Goal: Task Accomplishment & Management: Manage account settings

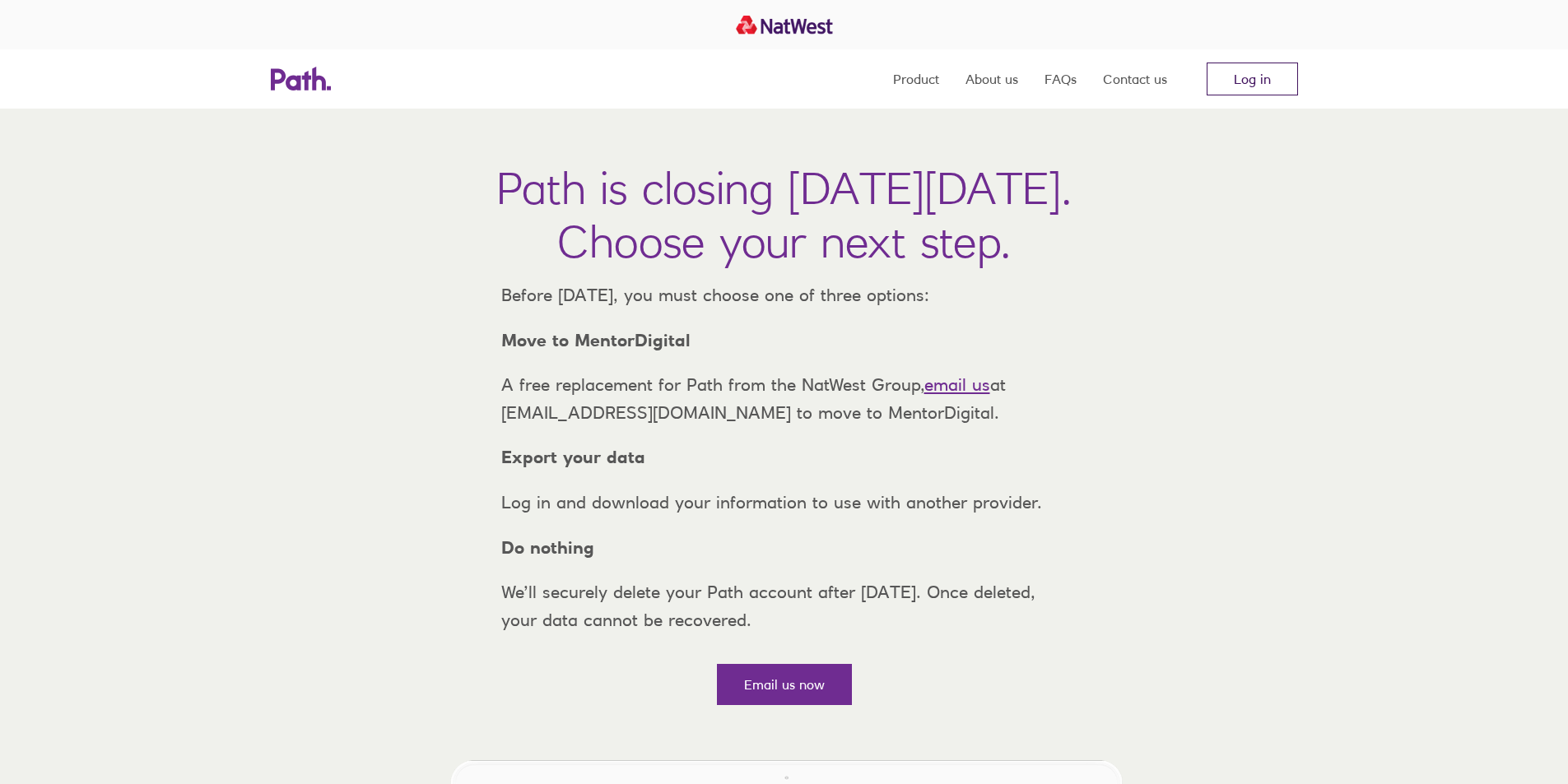
click at [1248, 87] on link "Log in" at bounding box center [1252, 79] width 91 height 33
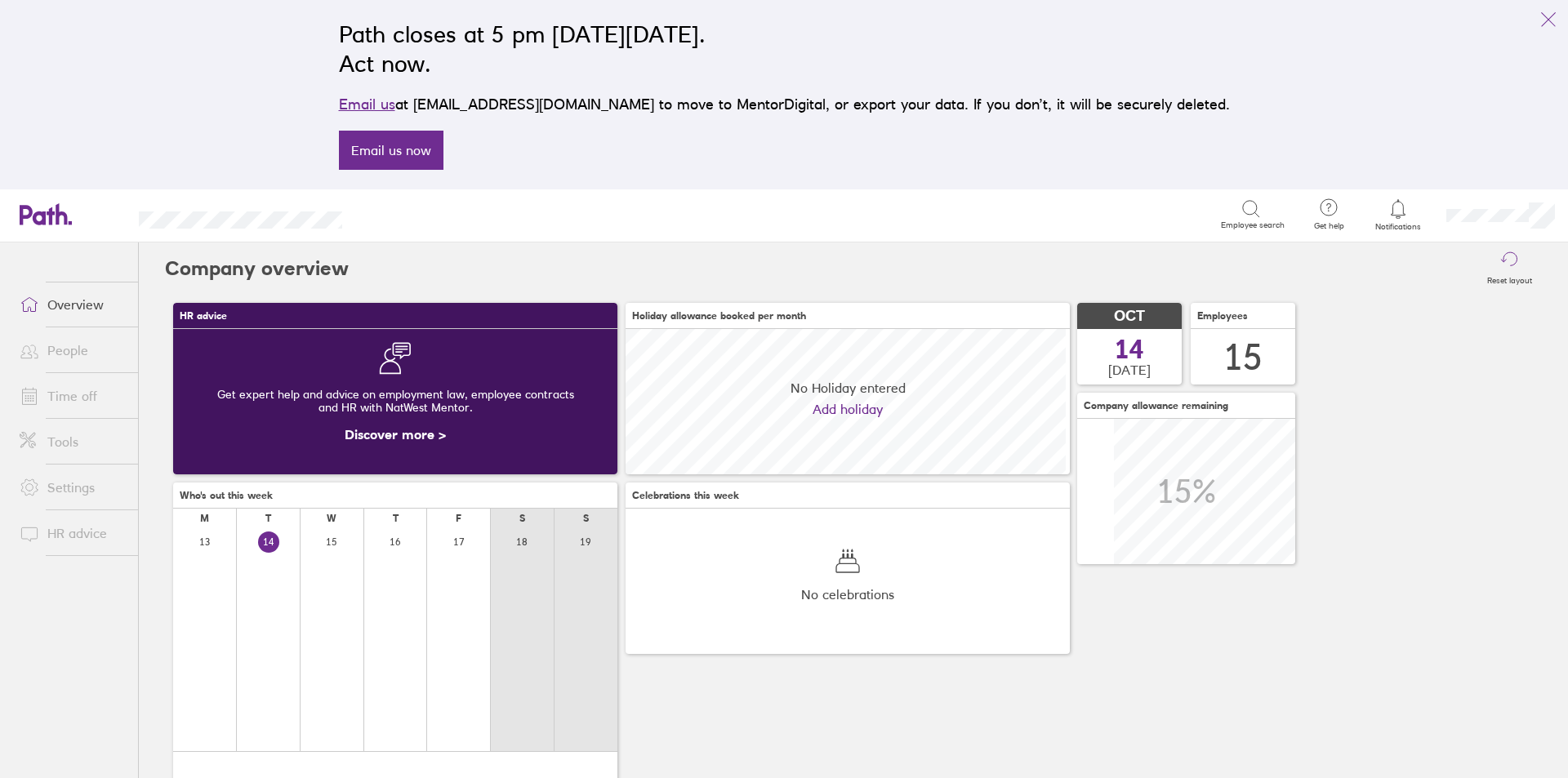
scroll to position [145, 444]
click at [67, 346] on link "People" at bounding box center [72, 350] width 132 height 33
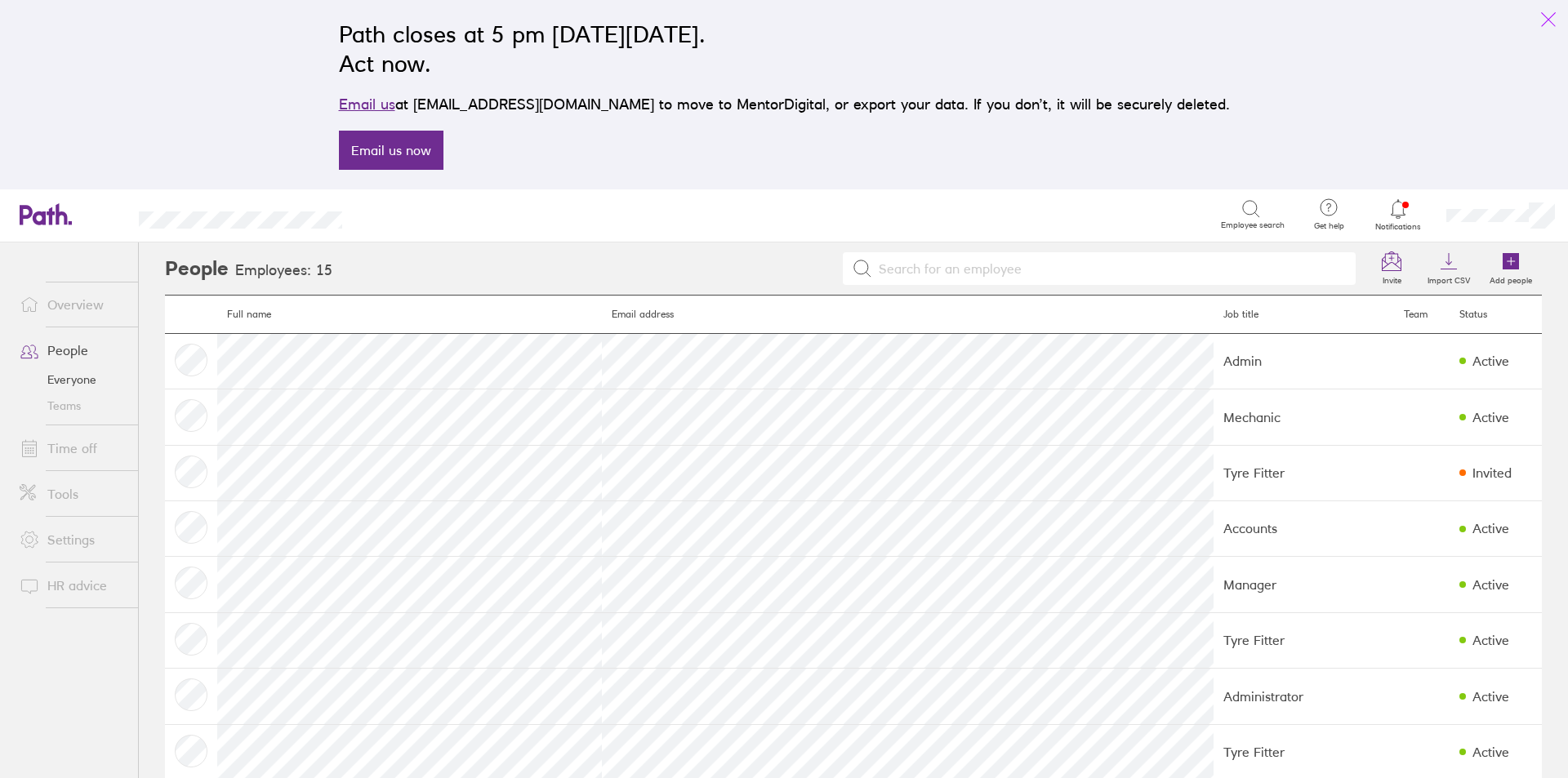
click at [1548, 18] on icon "link" at bounding box center [1547, 19] width 20 height 20
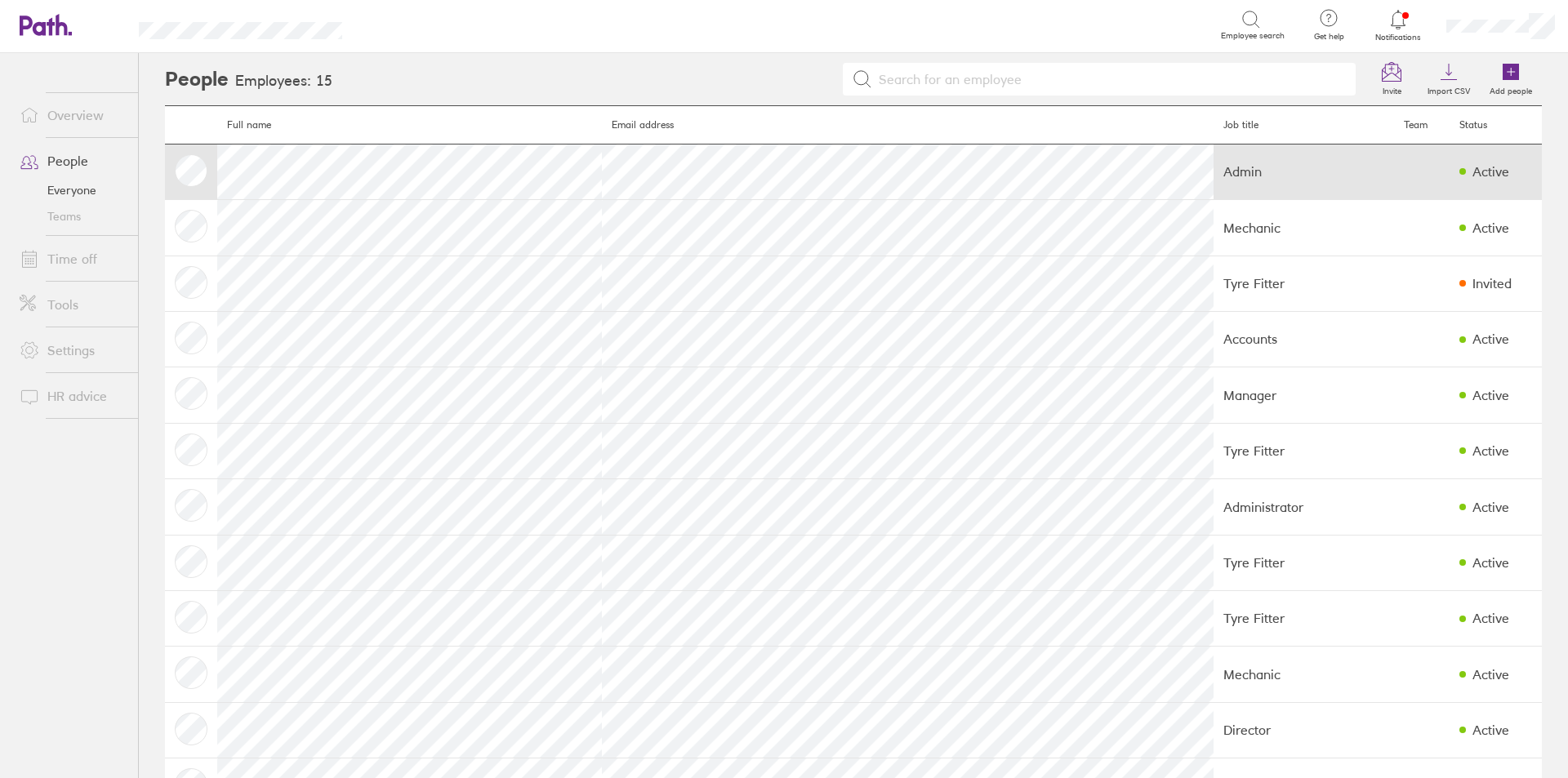
scroll to position [230, 0]
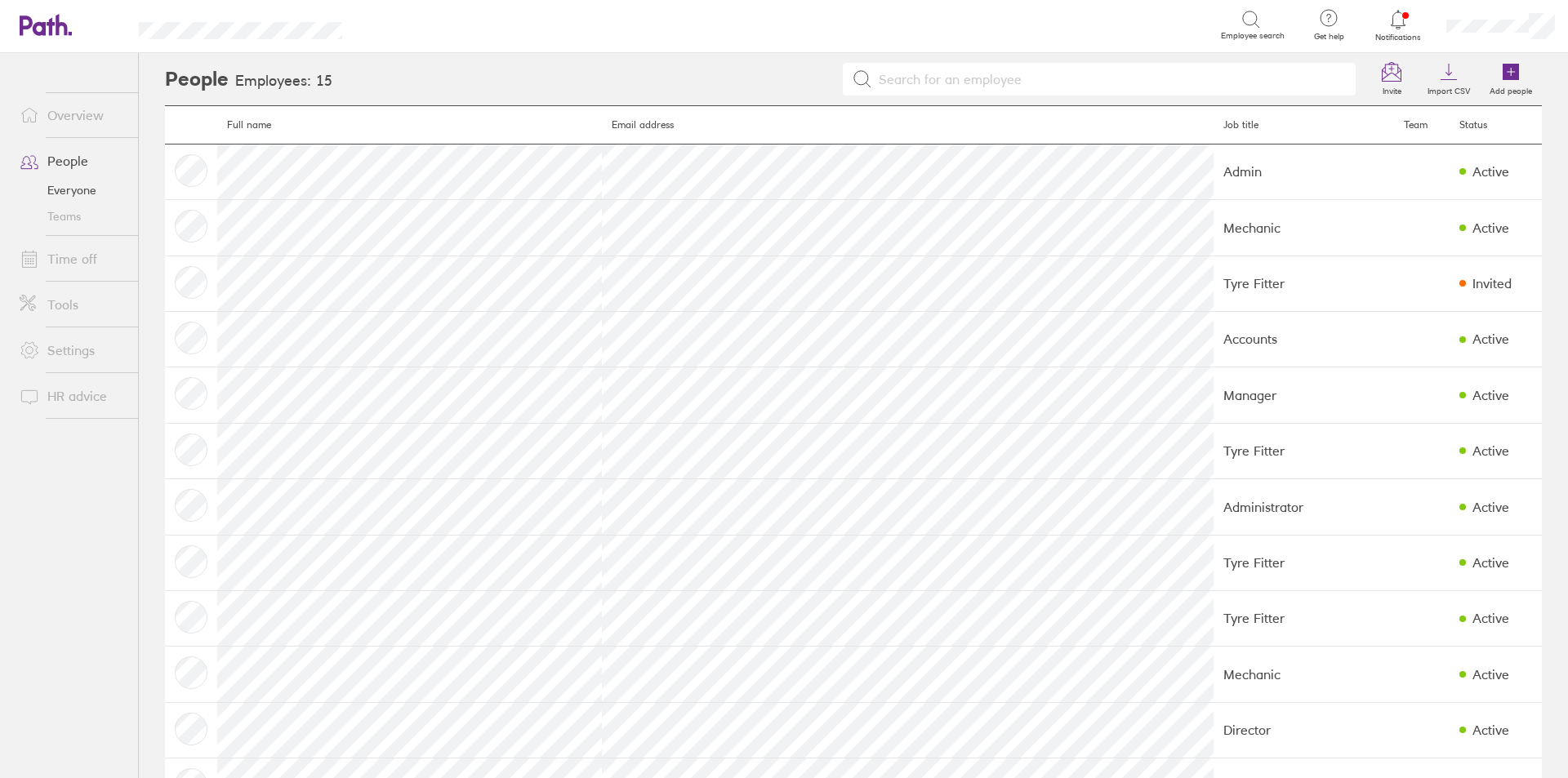
click at [1400, 16] on icon at bounding box center [1398, 19] width 20 height 20
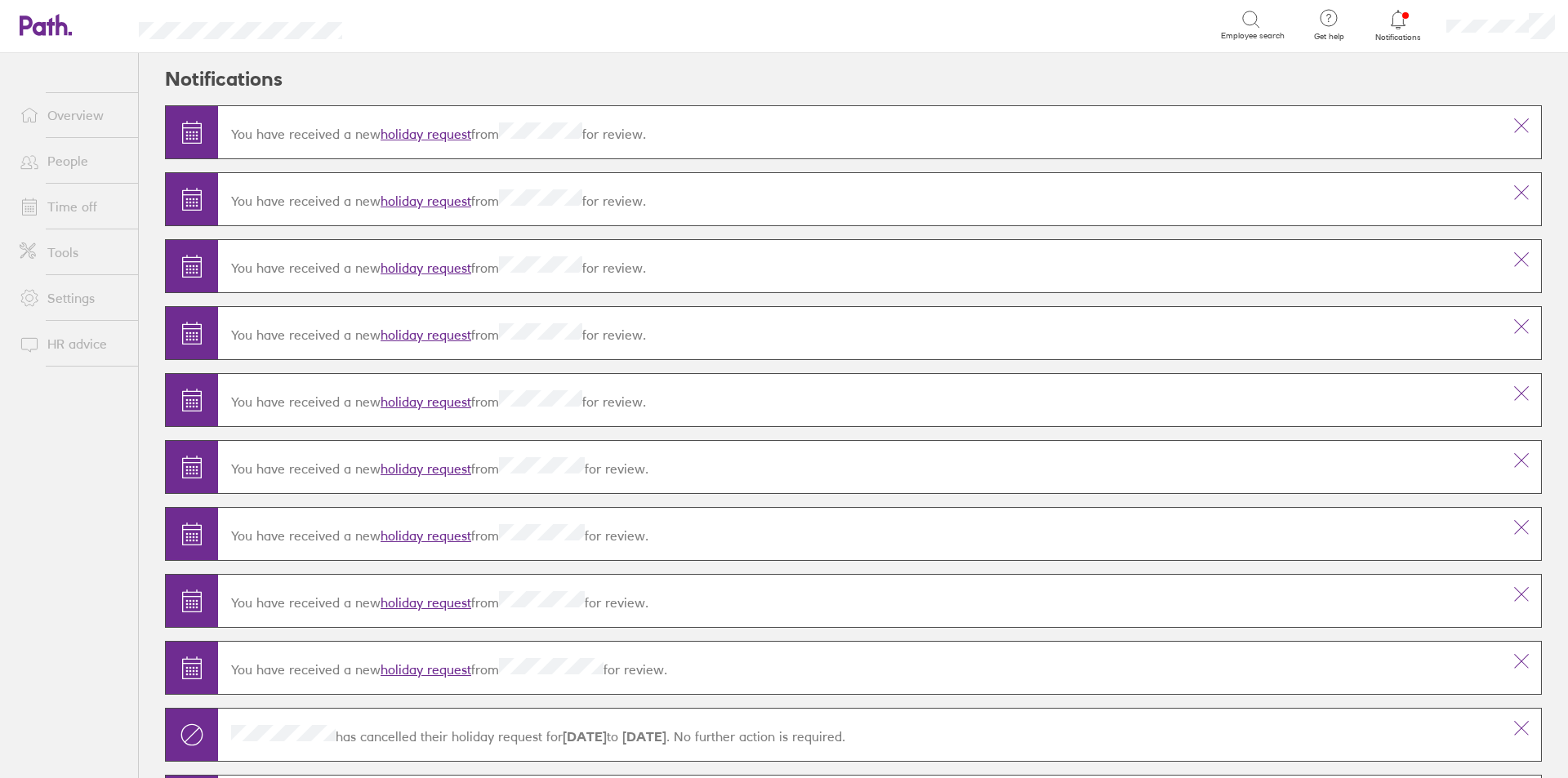
click at [1395, 24] on icon at bounding box center [1398, 19] width 20 height 20
drag, startPoint x: 1395, startPoint y: 24, endPoint x: 1410, endPoint y: 21, distance: 15.3
click at [1395, 24] on icon at bounding box center [1398, 19] width 20 height 20
click at [77, 114] on link "Overview" at bounding box center [72, 115] width 132 height 33
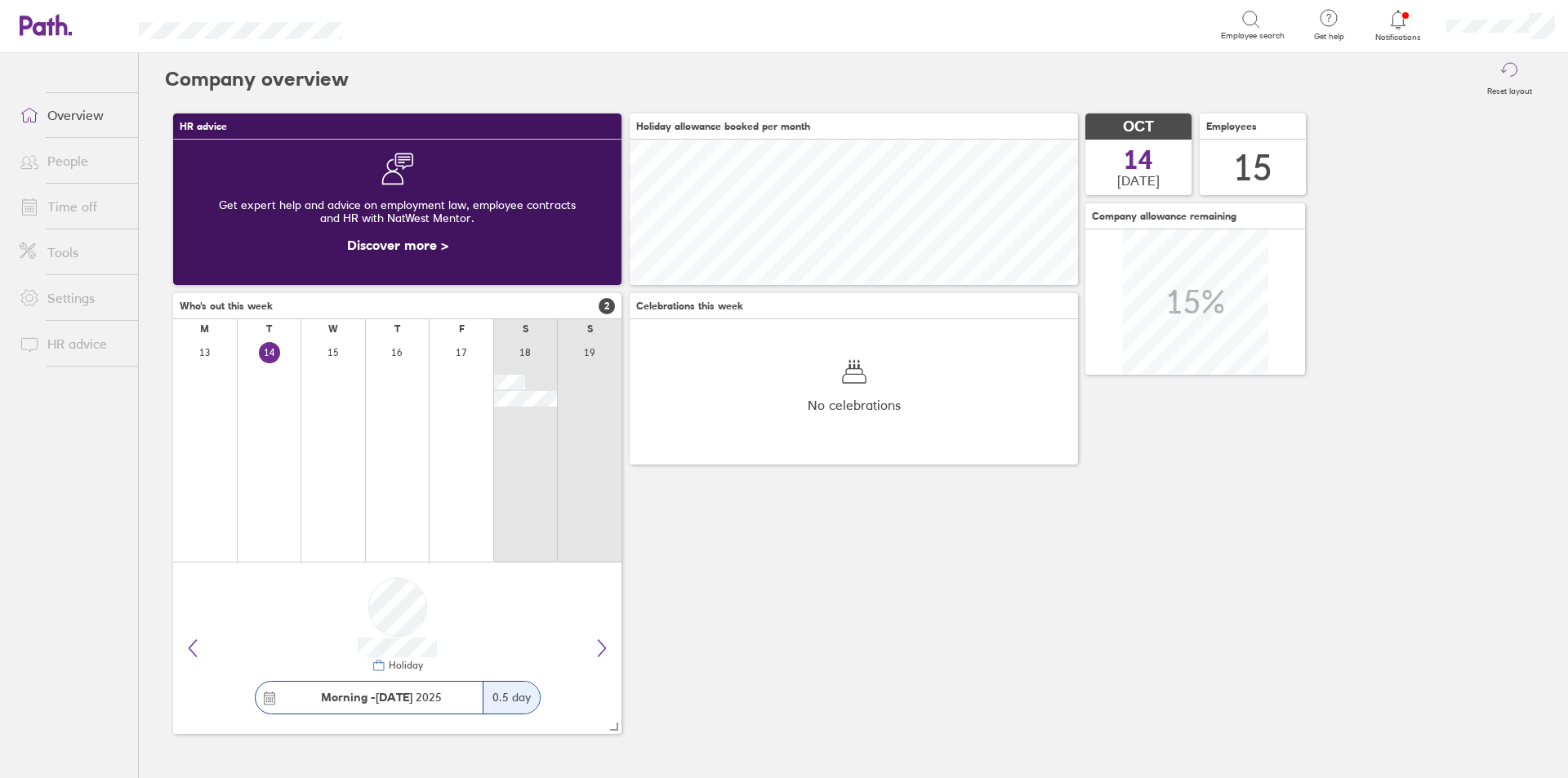
scroll to position [145, 448]
click at [79, 209] on link "Time off" at bounding box center [72, 206] width 132 height 33
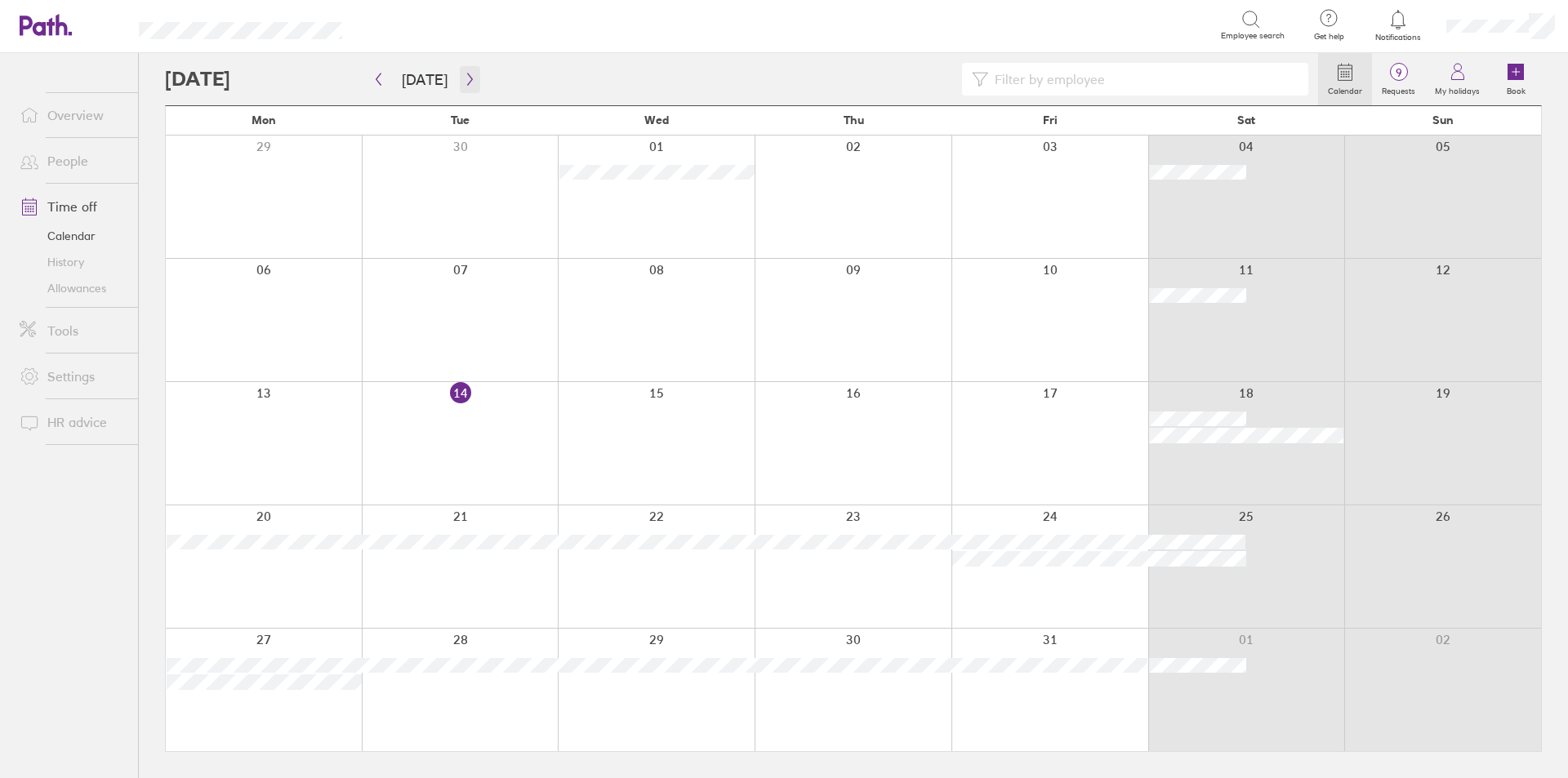
click at [462, 72] on button "button" at bounding box center [470, 79] width 21 height 27
click at [463, 78] on icon "button" at bounding box center [469, 79] width 12 height 13
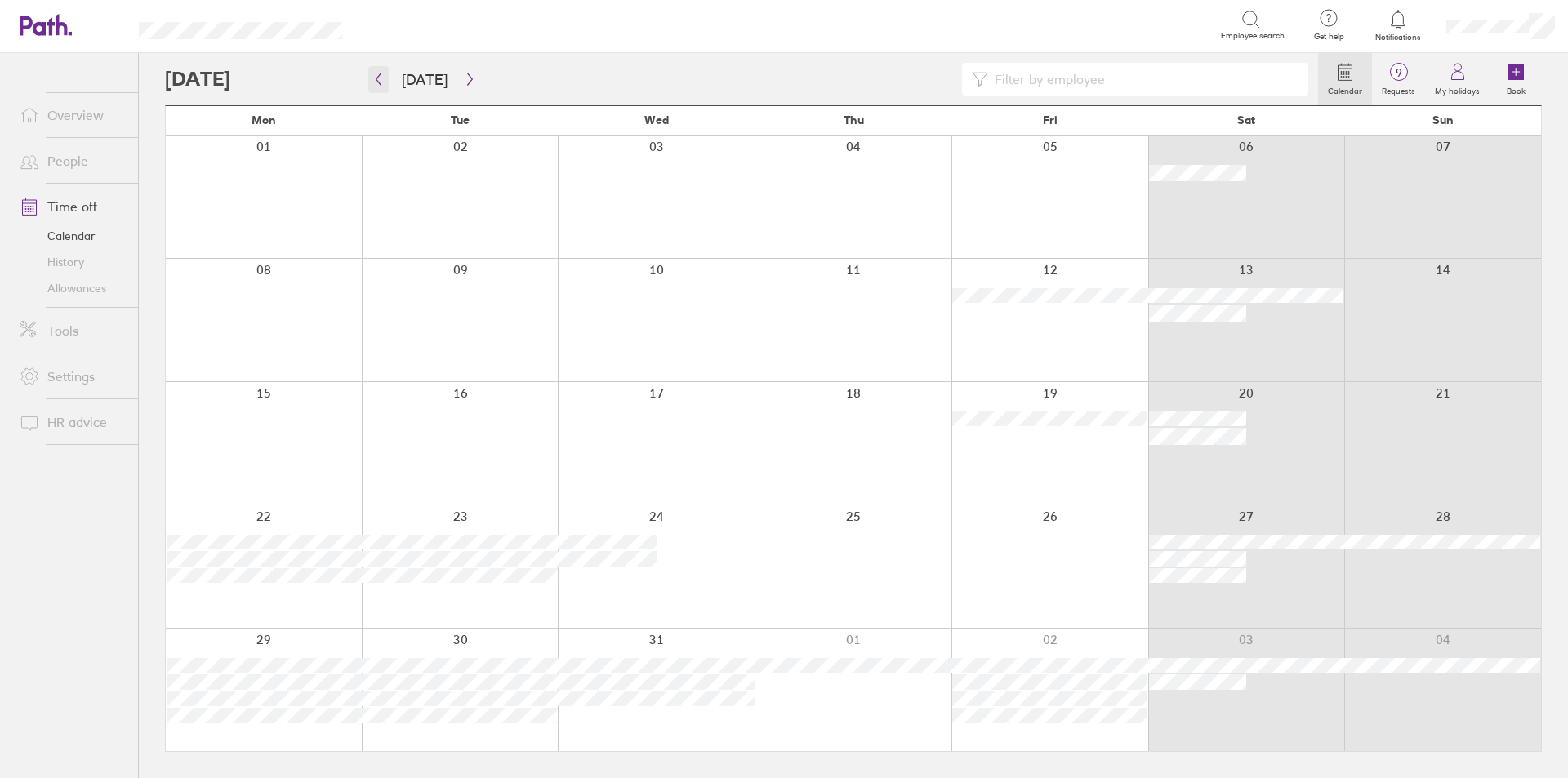
click at [373, 75] on icon "button" at bounding box center [378, 79] width 12 height 13
click at [463, 74] on icon "button" at bounding box center [469, 79] width 12 height 13
